Goal: Information Seeking & Learning: Learn about a topic

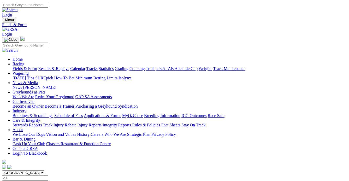
click at [57, 66] on link "Results & Replays" at bounding box center [53, 68] width 31 height 4
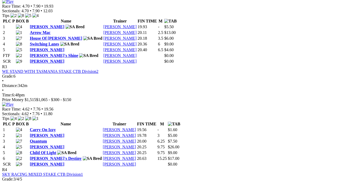
scroll to position [403, 0]
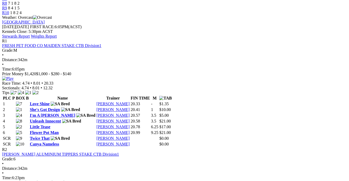
scroll to position [0, 0]
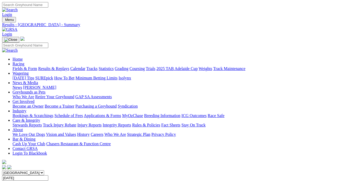
click at [26, 66] on link "Fields & Form" at bounding box center [25, 68] width 25 height 4
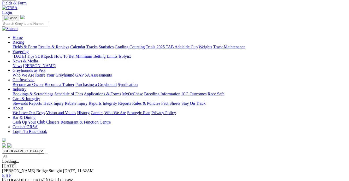
scroll to position [47, 0]
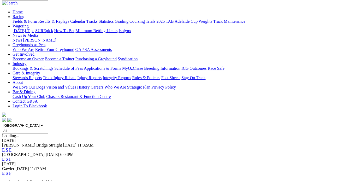
click at [11, 148] on link "F" at bounding box center [10, 150] width 2 height 4
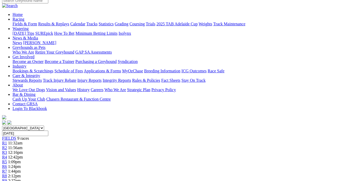
scroll to position [71, 0]
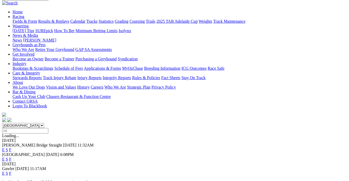
scroll to position [47, 0]
click at [11, 171] on link "F" at bounding box center [10, 173] width 2 height 4
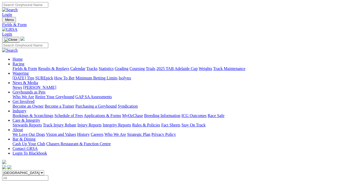
click at [58, 66] on link "Results & Replays" at bounding box center [53, 68] width 31 height 4
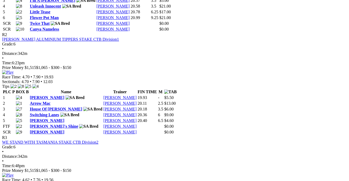
scroll to position [380, 0]
